Goal: Browse casually

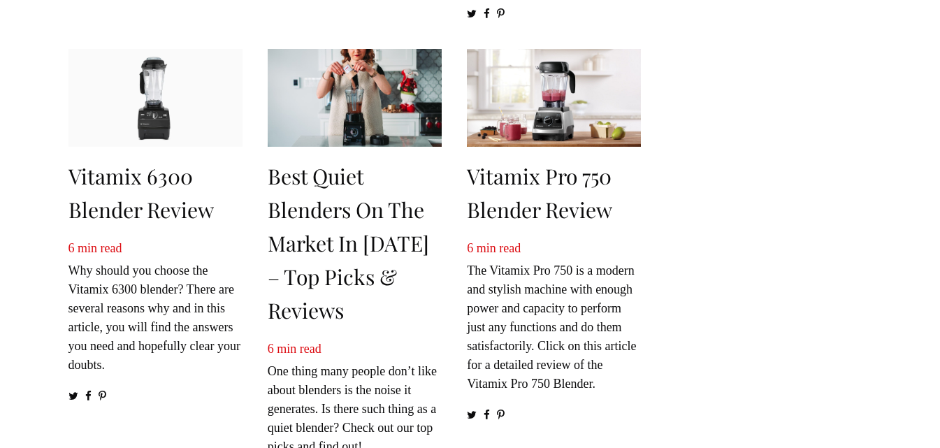
scroll to position [843, 0]
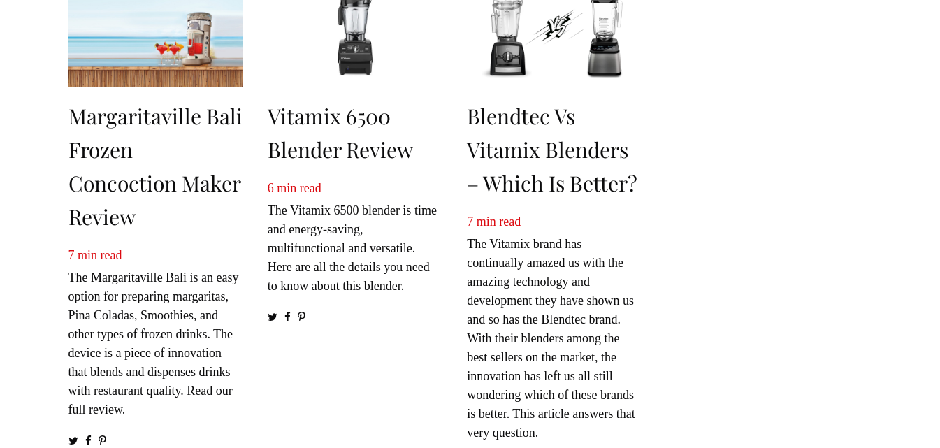
scroll to position [629, 0]
